Goal: Information Seeking & Learning: Learn about a topic

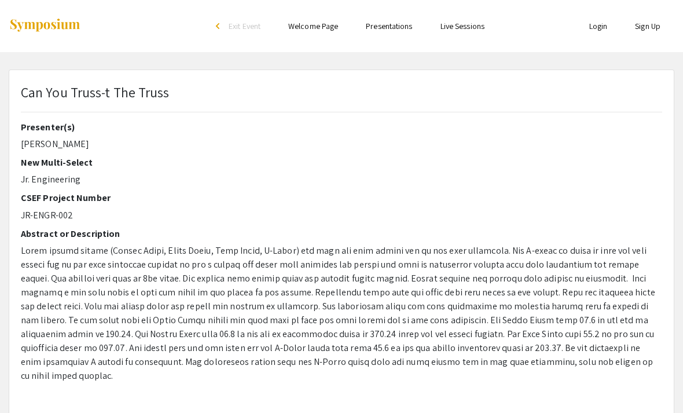
select select "custom"
type input "0"
select select "custom"
type input "1"
select select "auto"
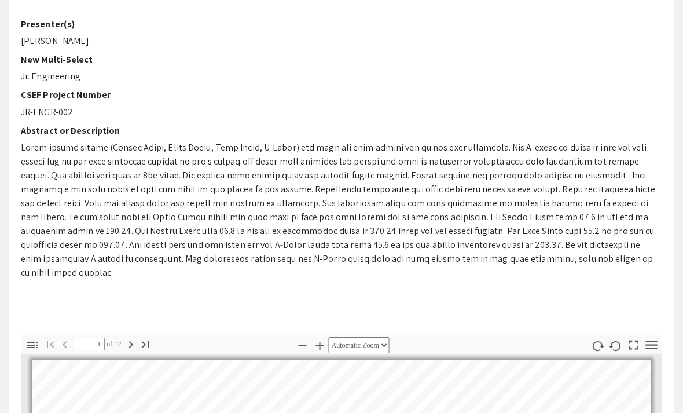
scroll to position [103, 0]
click at [604, 339] on button "button" at bounding box center [597, 345] width 20 height 17
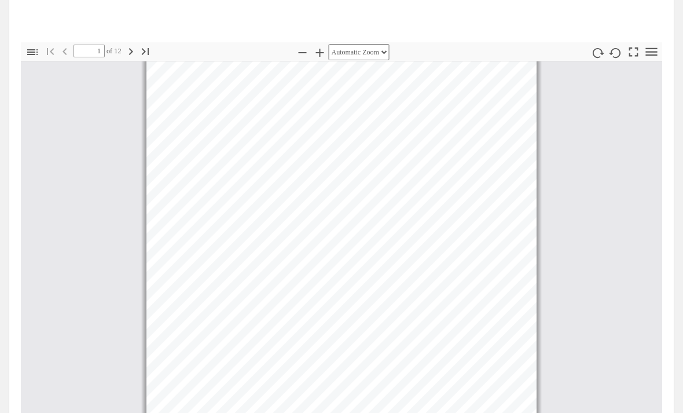
scroll to position [391, 0]
click at [127, 50] on icon "button" at bounding box center [131, 57] width 14 height 14
click at [129, 50] on icon "button" at bounding box center [131, 57] width 14 height 14
click at [128, 50] on icon "button" at bounding box center [131, 57] width 14 height 14
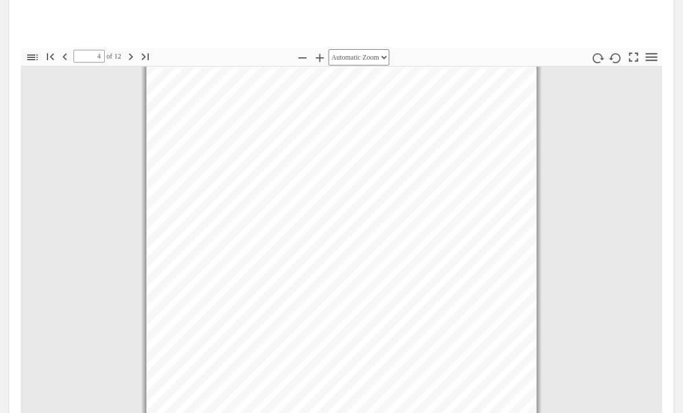
click at [127, 50] on icon "button" at bounding box center [131, 57] width 14 height 14
click at [130, 50] on icon "button" at bounding box center [131, 57] width 14 height 14
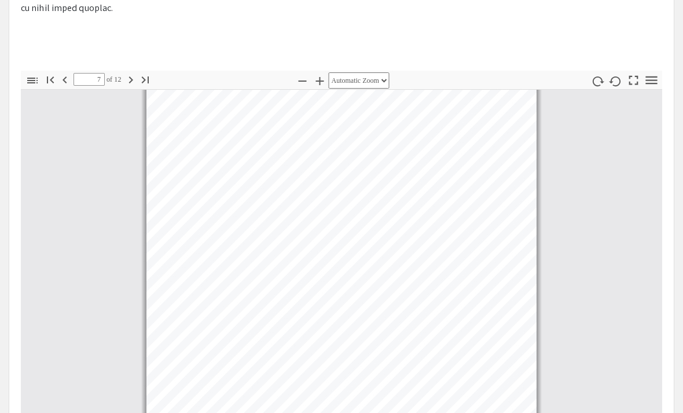
scroll to position [366, 0]
click at [131, 78] on icon "button" at bounding box center [130, 81] width 4 height 7
type input "8"
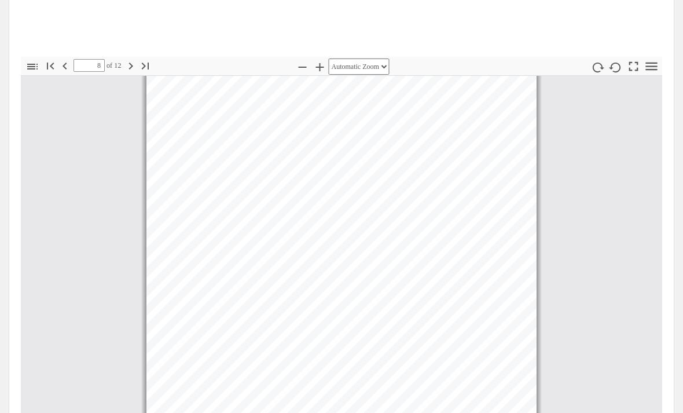
scroll to position [358, 0]
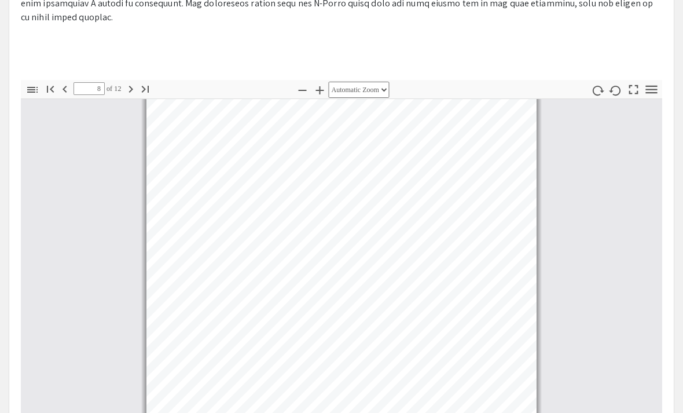
click at [118, 82] on span "of 12" at bounding box center [113, 88] width 17 height 13
click at [117, 82] on span "of 12" at bounding box center [113, 88] width 17 height 13
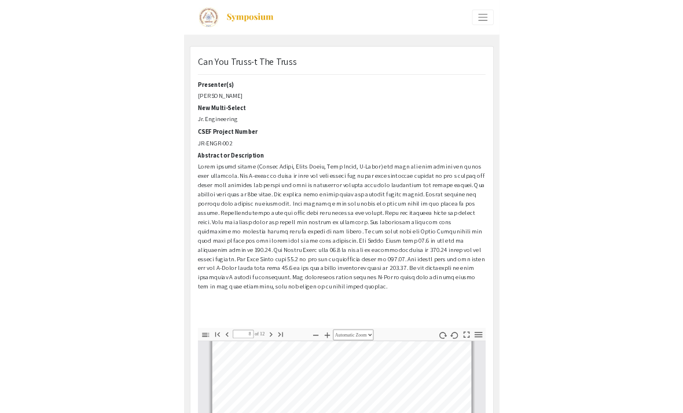
scroll to position [112, 0]
